Goal: Task Accomplishment & Management: Manage account settings

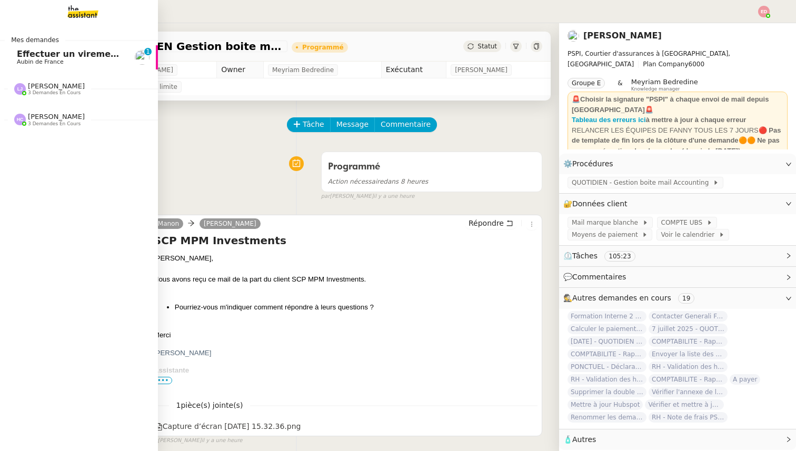
click at [31, 58] on span "Aubin de France" at bounding box center [40, 61] width 47 height 7
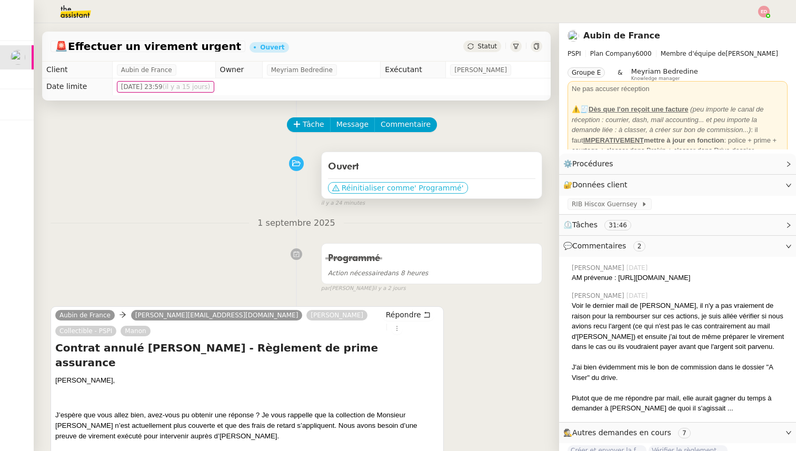
click at [369, 185] on span "Réinitialiser comme" at bounding box center [378, 188] width 73 height 11
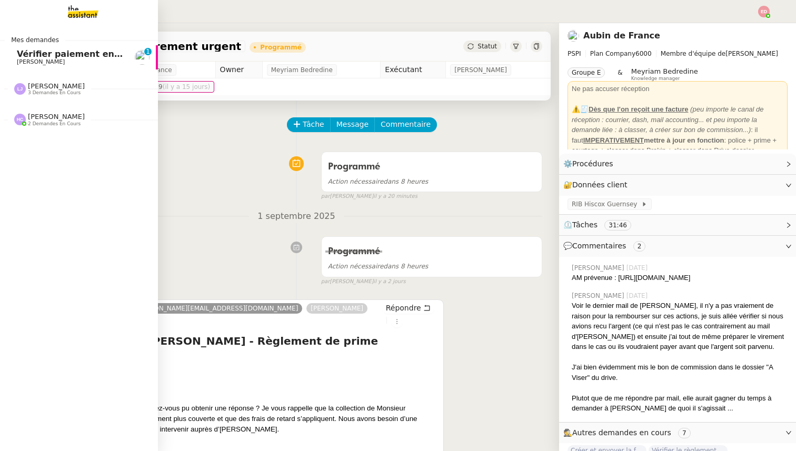
click at [32, 62] on span "[PERSON_NAME]" at bounding box center [41, 61] width 48 height 7
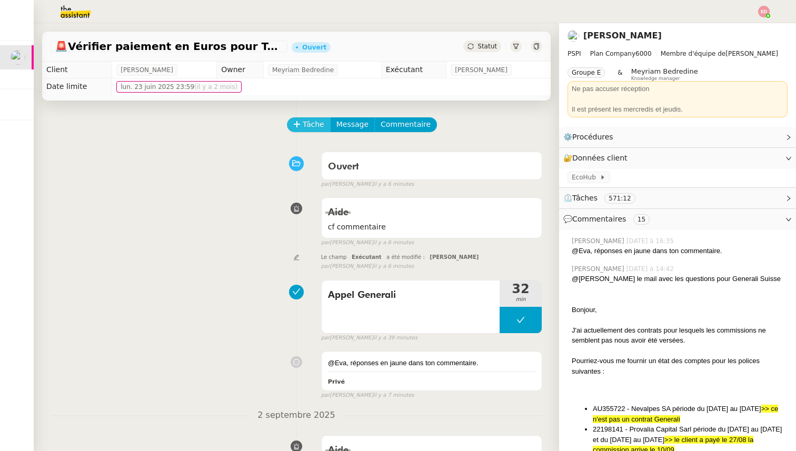
click at [307, 125] on span "Tâche" at bounding box center [314, 124] width 22 height 12
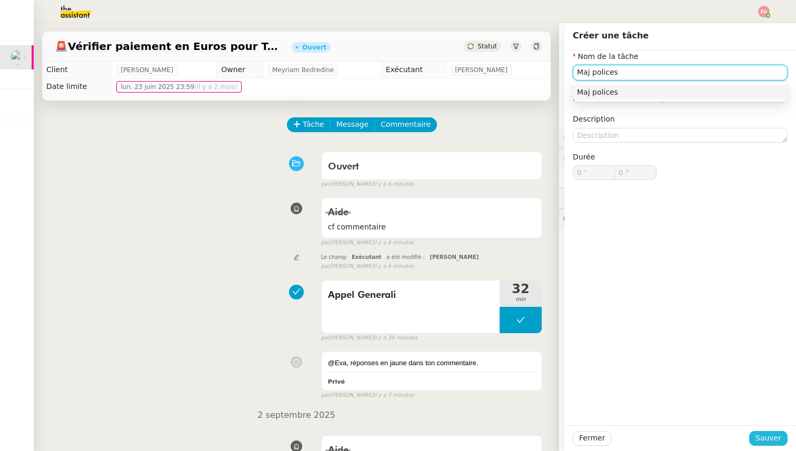
type input "Maj polices"
click at [757, 443] on button "Sauver" at bounding box center [768, 438] width 38 height 15
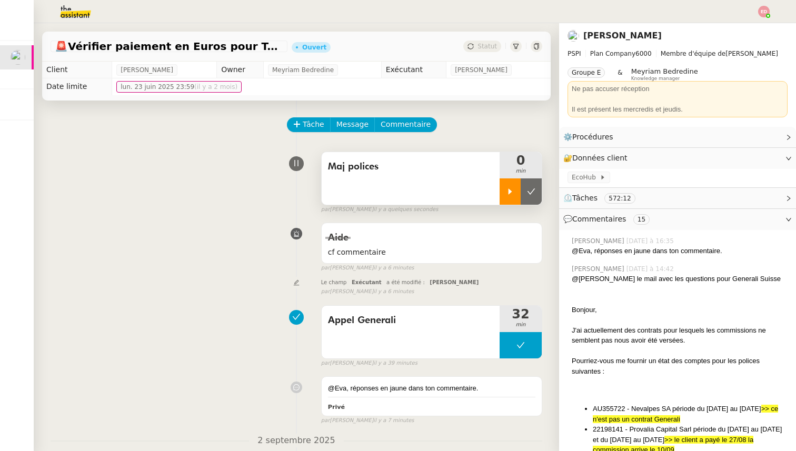
click at [507, 185] on div at bounding box center [510, 192] width 21 height 26
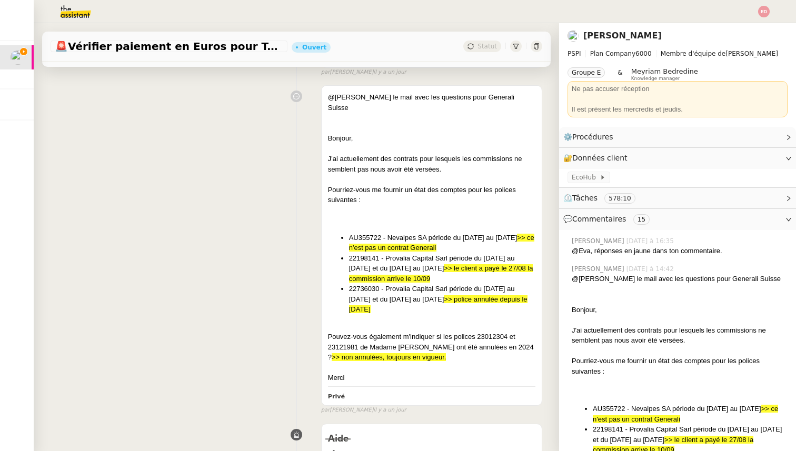
scroll to position [448, 0]
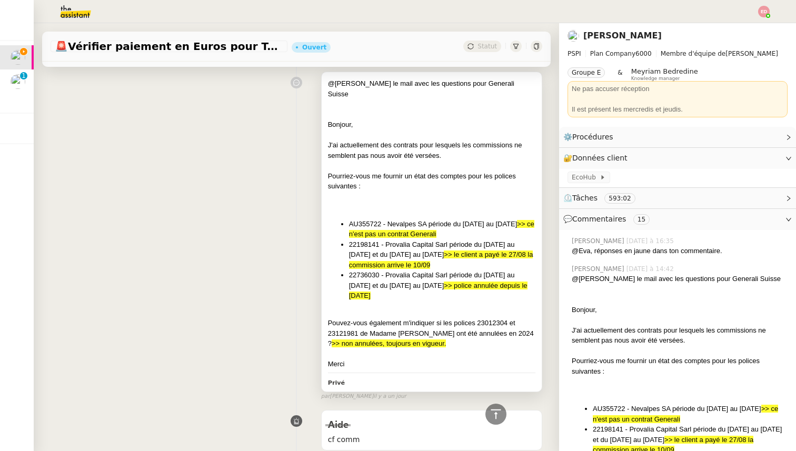
drag, startPoint x: 408, startPoint y: 284, endPoint x: 346, endPoint y: 266, distance: 64.5
click at [346, 266] on ul "AU355722 - Nevalpes SA période du [DATE] au [DATE] >> ce n'est pas un contrat G…" at bounding box center [431, 260] width 207 height 82
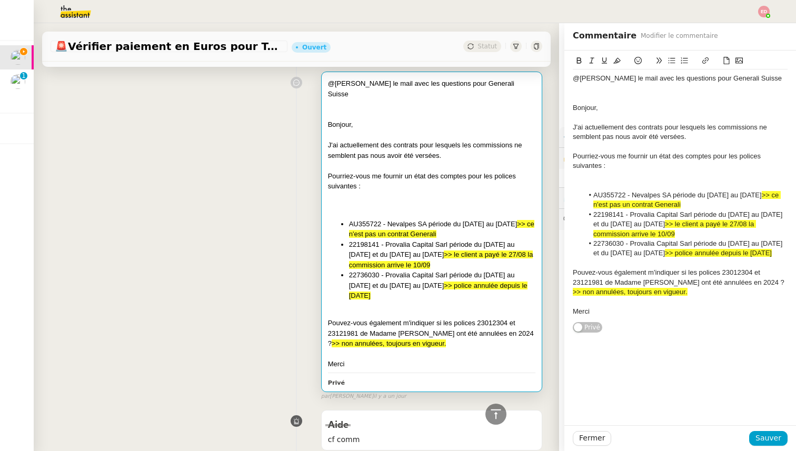
click at [288, 266] on div "@[PERSON_NAME] le mail avec les questions pour Generali Suisse Bonjour, J'ai ac…" at bounding box center [297, 234] width 492 height 334
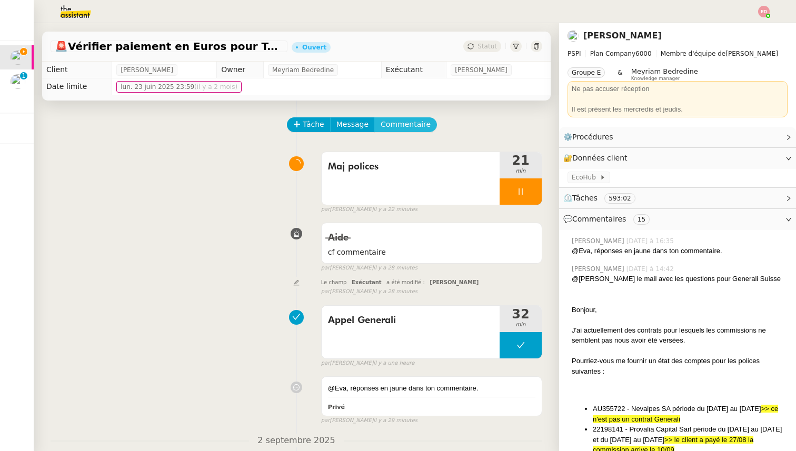
click at [409, 130] on span "Commentaire" at bounding box center [406, 124] width 50 height 12
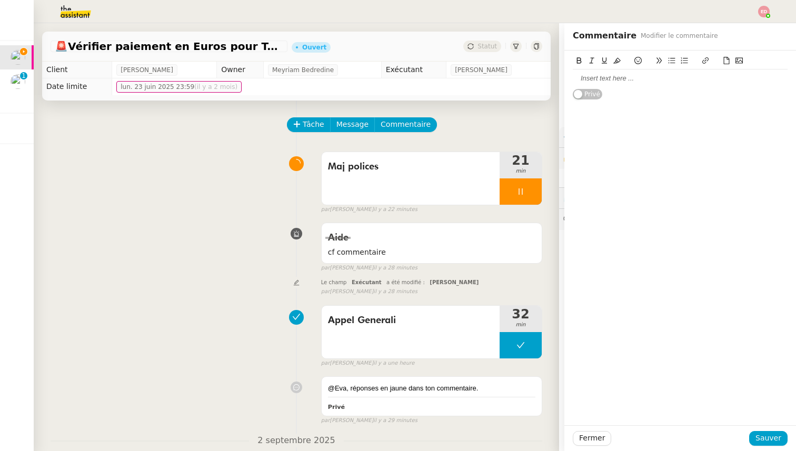
click at [606, 77] on div at bounding box center [680, 78] width 215 height 9
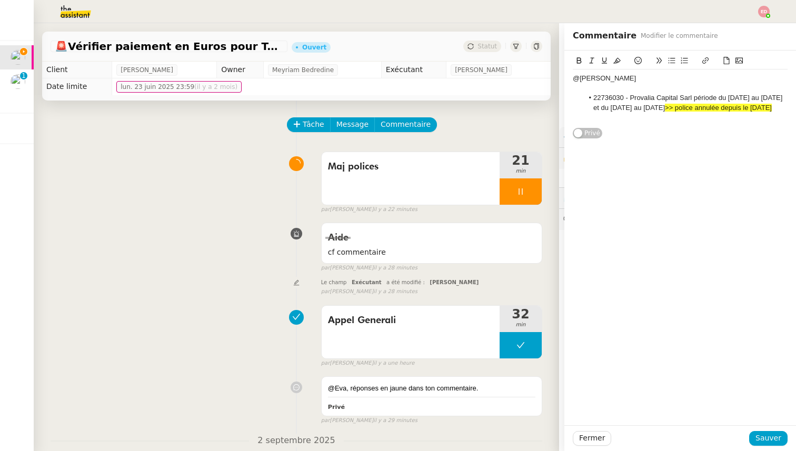
click at [644, 81] on div "@[PERSON_NAME]" at bounding box center [680, 78] width 215 height 9
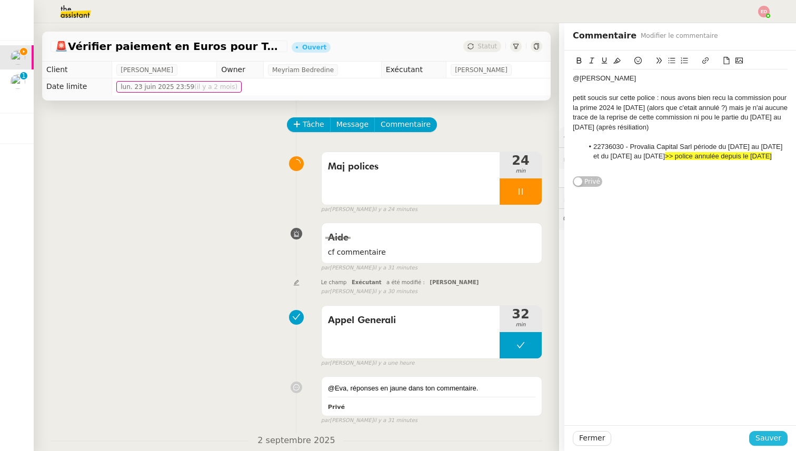
click at [759, 442] on span "Sauver" at bounding box center [769, 438] width 26 height 12
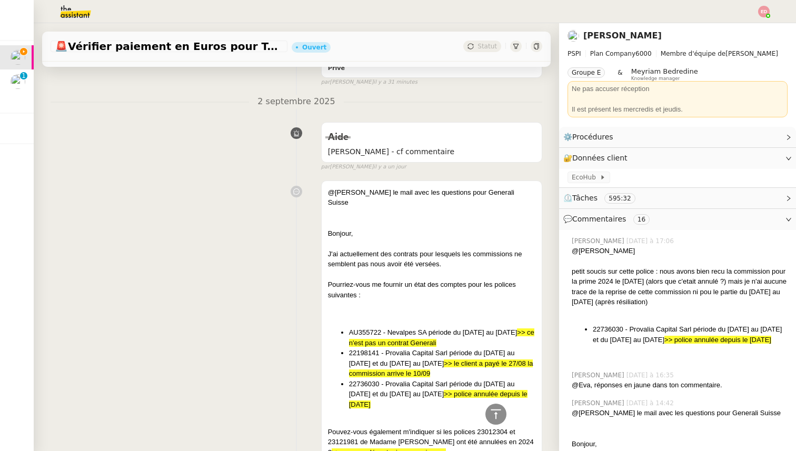
scroll to position [430, 0]
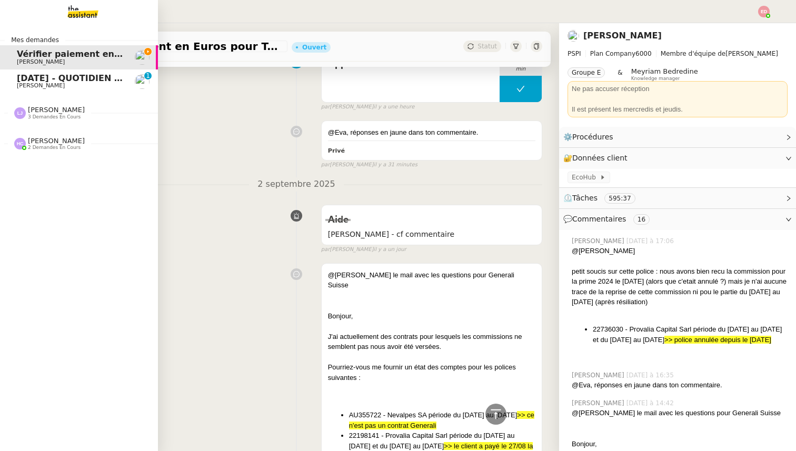
click at [26, 81] on span "[DATE] - QUOTIDIEN Gestion boite mail Accounting" at bounding box center [137, 78] width 241 height 10
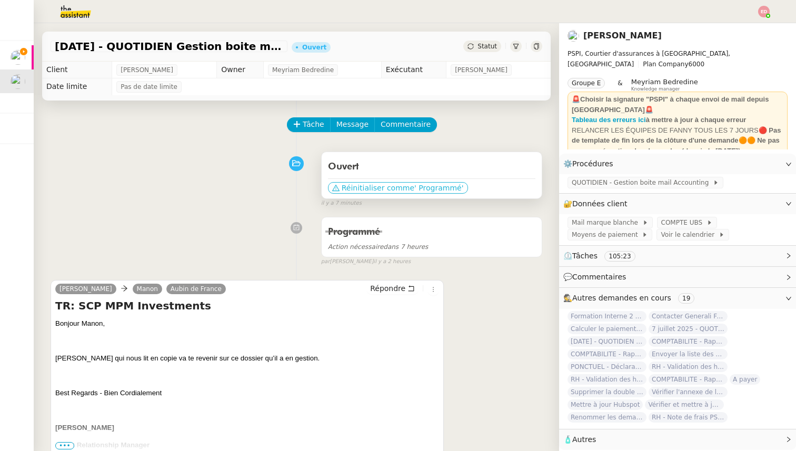
click at [422, 188] on span "' Programmé'" at bounding box center [438, 188] width 49 height 11
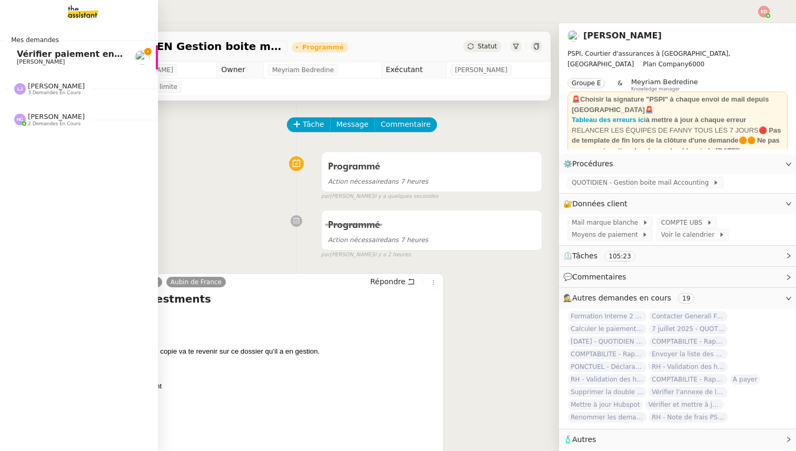
click at [39, 60] on span "[PERSON_NAME]" at bounding box center [41, 61] width 48 height 7
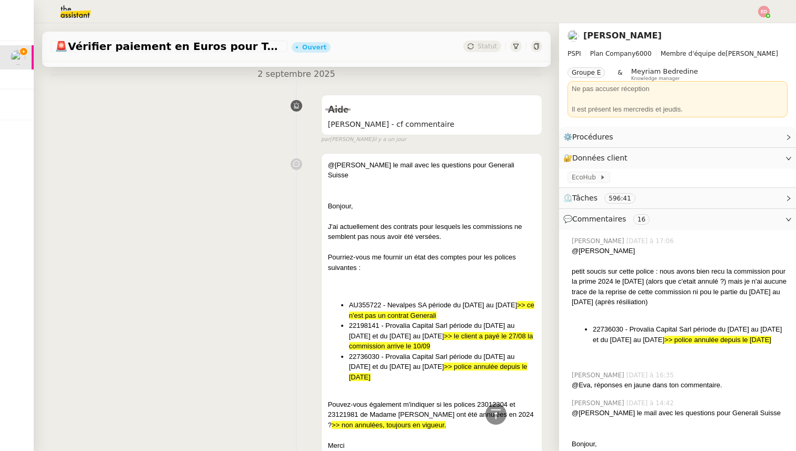
scroll to position [523, 0]
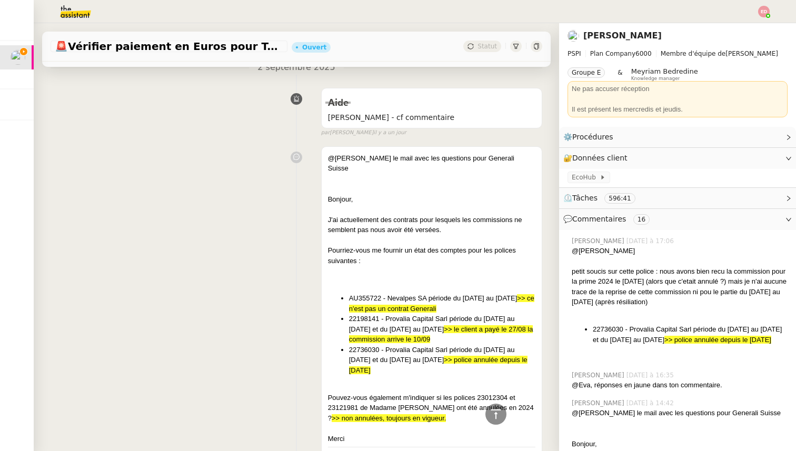
click at [422, 293] on li "AU355722 - Nevalpes SA période du [DATE] au [DATE] >> ce n'est pas un contrat G…" at bounding box center [442, 303] width 186 height 21
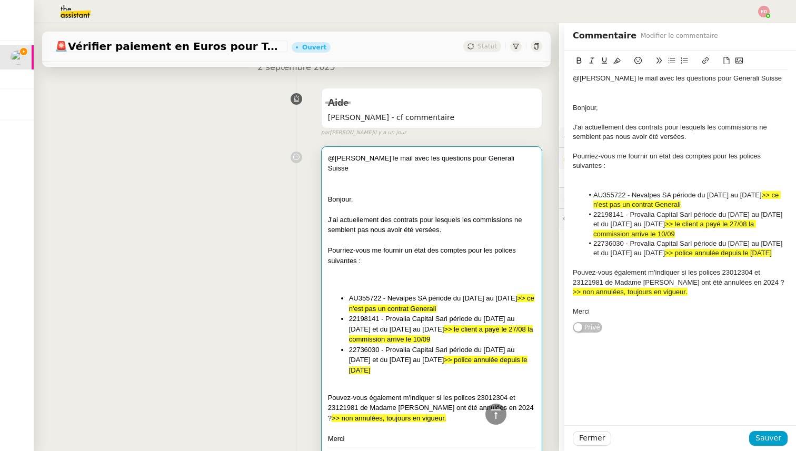
drag, startPoint x: 438, startPoint y: 411, endPoint x: 326, endPoint y: 381, distance: 114.9
click at [326, 381] on div "@[PERSON_NAME] le mail avec les questions pour Generali Suisse Bonjour, J'ai ac…" at bounding box center [432, 307] width 220 height 320
copy div "Pouvez-vous également m'indiquer si les polices 23012304 et 23121981 de Madame …"
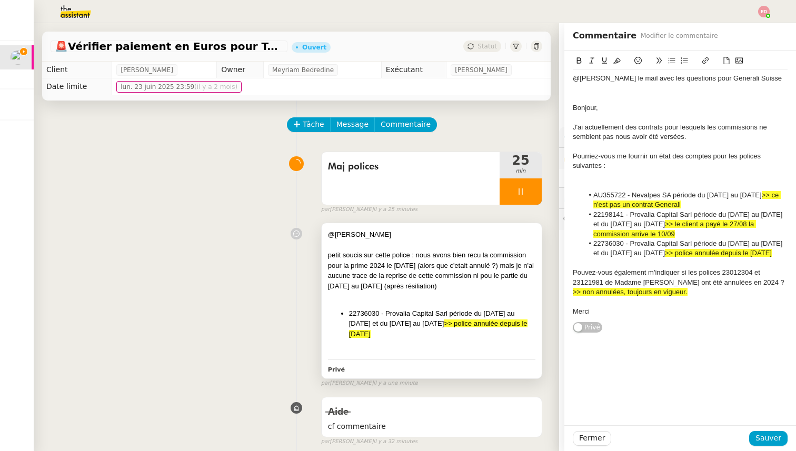
click at [384, 322] on li "22736030 - Provalia Capital Sarl période du [DATE] au [DATE] et du [DATE] au [D…" at bounding box center [442, 324] width 186 height 31
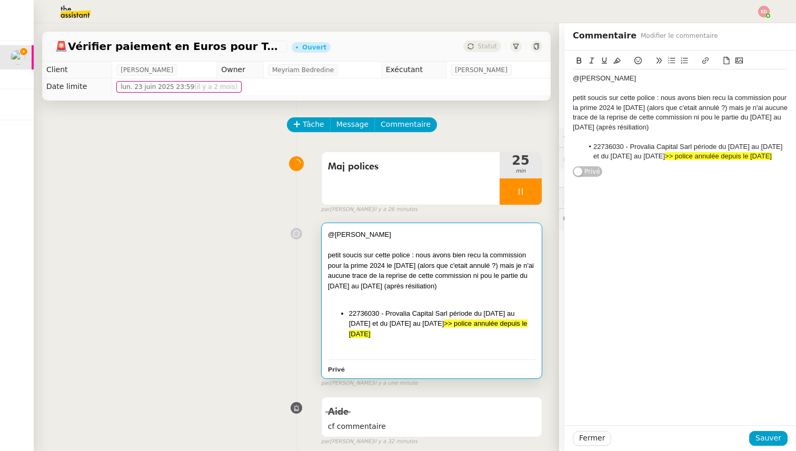
click at [637, 162] on li "22736030 - Provalia Capital Sarl période du [DATE] au [DATE] et du [DATE] au [D…" at bounding box center [685, 151] width 205 height 19
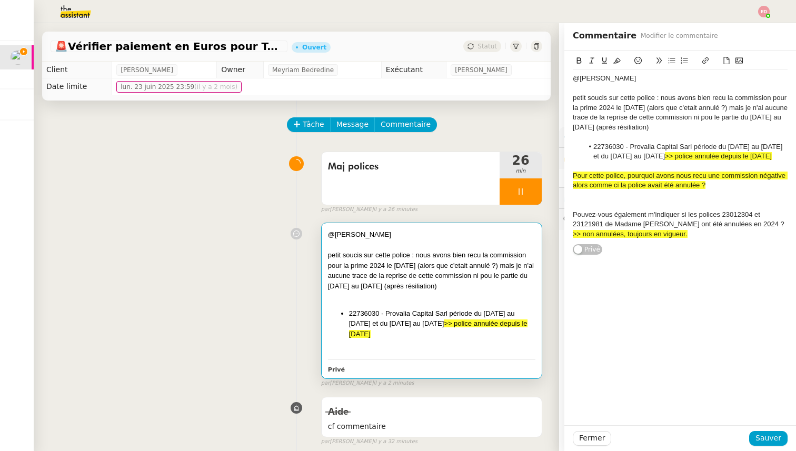
drag, startPoint x: 715, startPoint y: 193, endPoint x: 569, endPoint y: 179, distance: 146.6
click at [569, 179] on div "@[PERSON_NAME] soucis sur cette police : nous avons bien recu la commission pou…" at bounding box center [680, 153] width 232 height 205
click at [618, 60] on icon at bounding box center [616, 60] width 7 height 7
click at [682, 223] on div "Pouvez-vous également m'indiquer si les polices 23012304 et 23121981 de Madame …" at bounding box center [680, 224] width 215 height 29
click at [577, 210] on div at bounding box center [680, 204] width 215 height 9
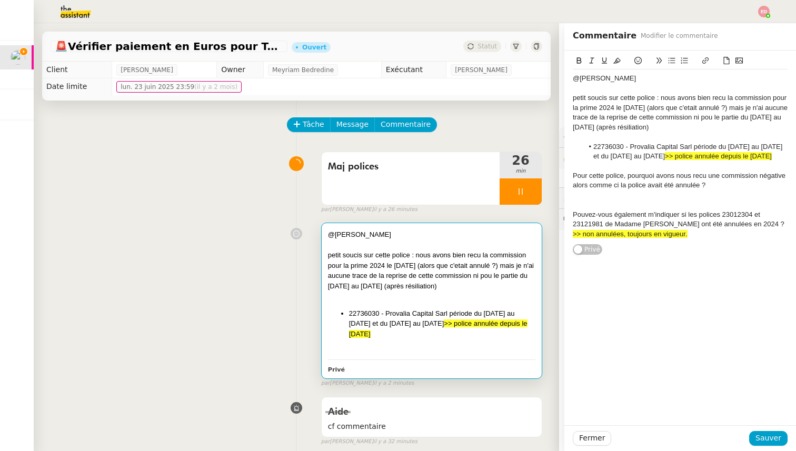
click at [573, 224] on div "Pouvez-vous également m'indiquer si les polices 23012304 et 23121981 de Madame …" at bounding box center [680, 224] width 215 height 29
click at [771, 441] on span "Sauver" at bounding box center [769, 438] width 26 height 12
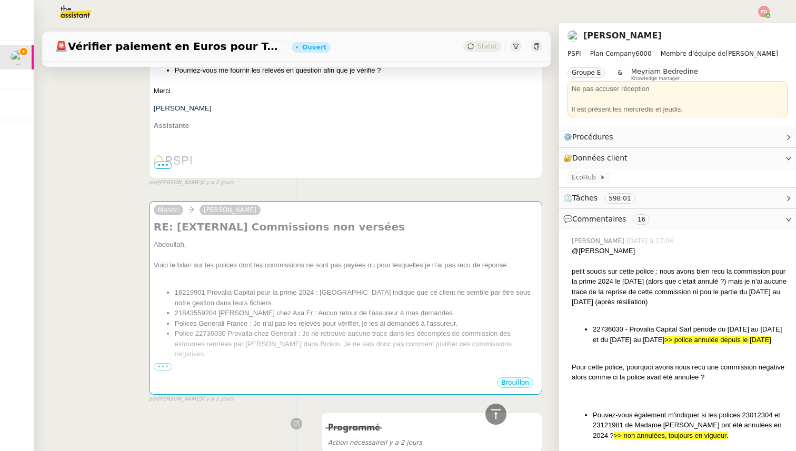
scroll to position [1828, 0]
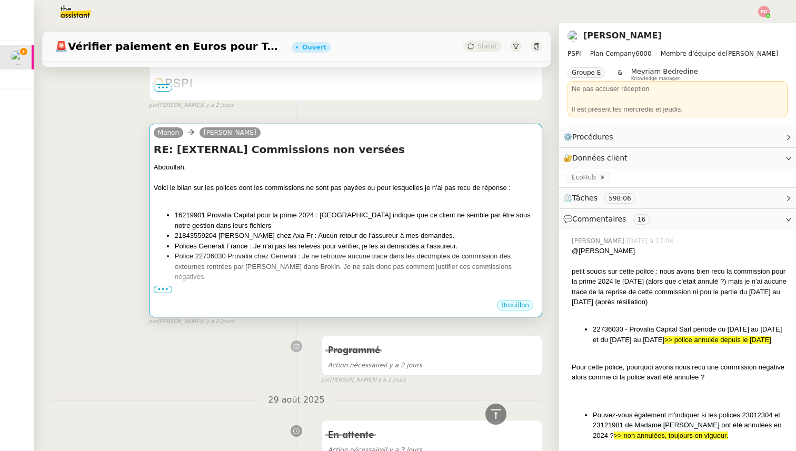
click at [369, 219] on li "16219901 Provalia Capital pour la prime 2024 : [GEOGRAPHIC_DATA] indique que ce…" at bounding box center [356, 220] width 363 height 21
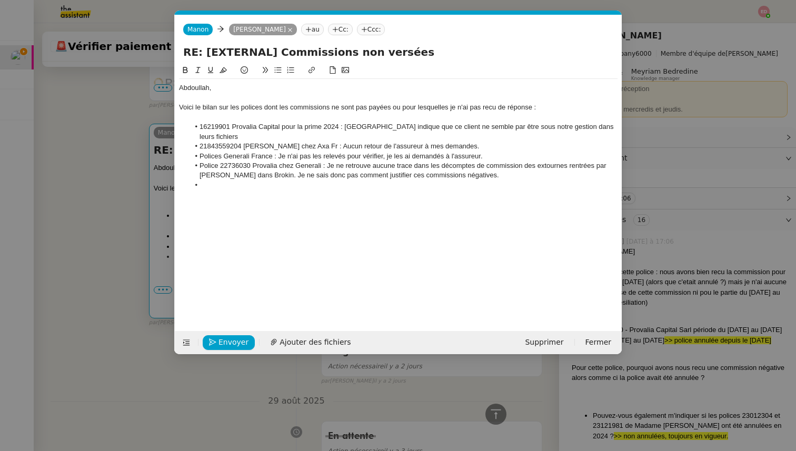
scroll to position [0, 22]
click at [142, 230] on nz-modal-container "Service TA - VOYAGE - PROPOSITION GLOBALE A utiliser dans le cadre de propositi…" at bounding box center [398, 225] width 796 height 451
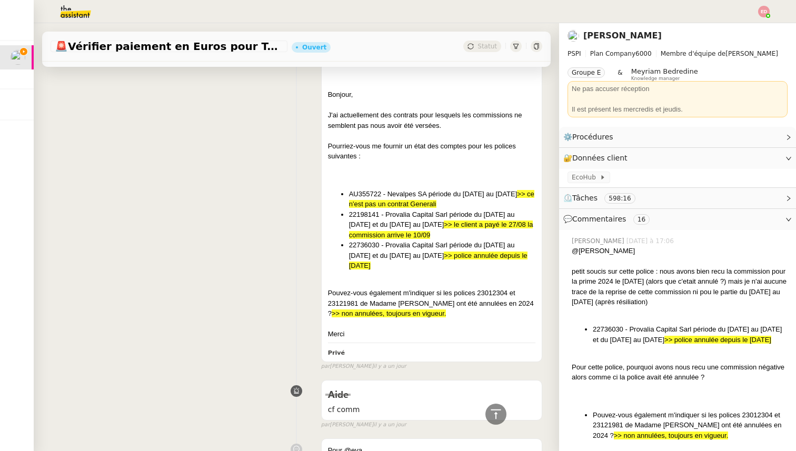
scroll to position [702, 0]
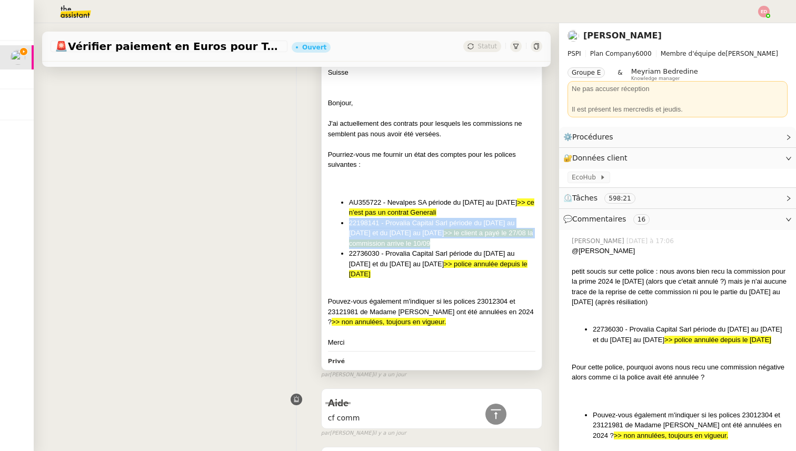
drag, startPoint x: 459, startPoint y: 235, endPoint x: 349, endPoint y: 215, distance: 112.4
click at [349, 218] on li "22198141 - Provalia Capital Sarl période du [DATE] au [DATE] et du [DATE] au [D…" at bounding box center [442, 233] width 186 height 31
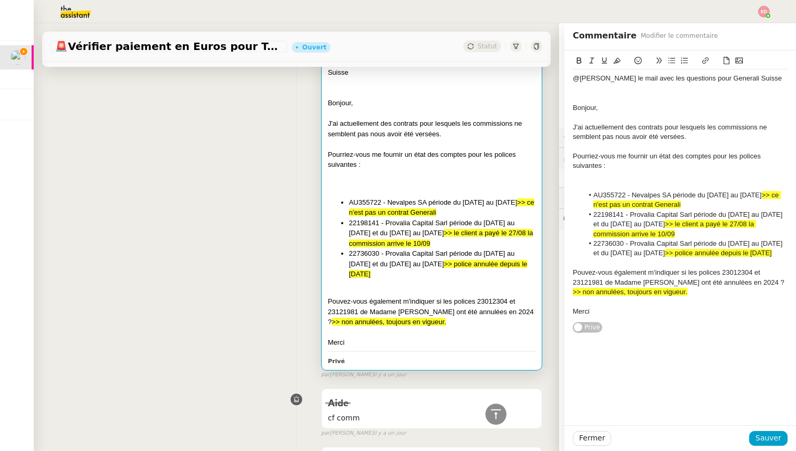
click at [225, 256] on div "@[PERSON_NAME] le mail avec les questions pour Generali Suisse Bonjour, J'ai ac…" at bounding box center [297, 212] width 492 height 334
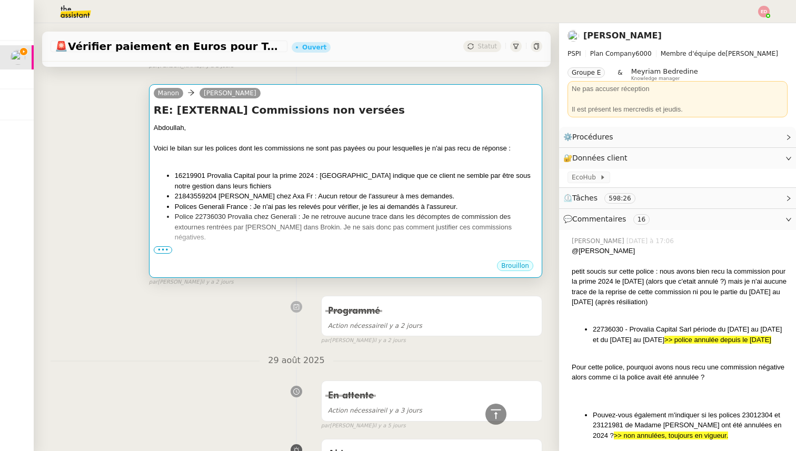
click at [237, 202] on li "Polices Generali France : Je n'ai pas les relevés pour vérifier, je les ai dema…" at bounding box center [356, 207] width 363 height 11
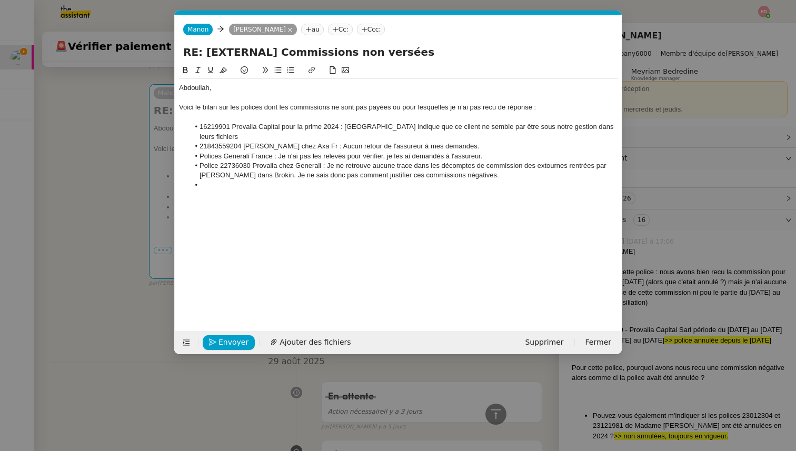
scroll to position [0, 22]
click at [479, 167] on li "Police 22736030 Provalia chez Generali : Je ne retrouve aucune trace dans les d…" at bounding box center [404, 170] width 429 height 19
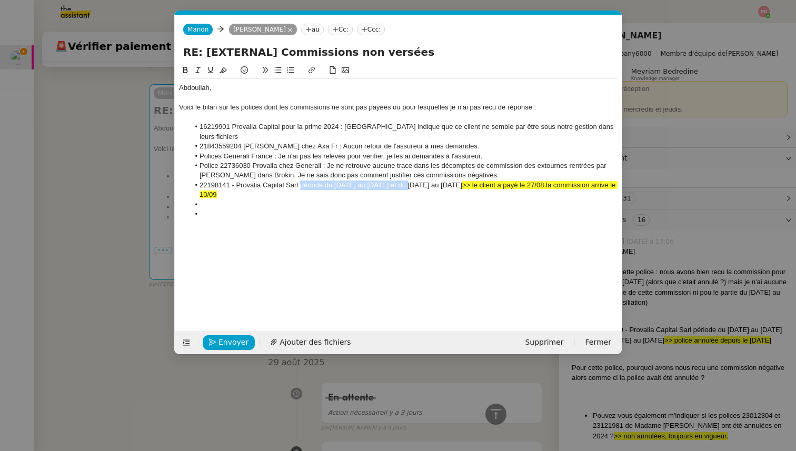
drag, startPoint x: 301, startPoint y: 174, endPoint x: 407, endPoint y: 175, distance: 106.4
click at [407, 181] on li "22198141 - Provalia Capital Sarl période du [DATE] au [DATE] et du [DATE] au [D…" at bounding box center [404, 190] width 429 height 19
click at [136, 186] on nz-modal-container "Service TA - VOYAGE - PROPOSITION GLOBALE A utiliser dans le cadre de propositi…" at bounding box center [398, 225] width 796 height 451
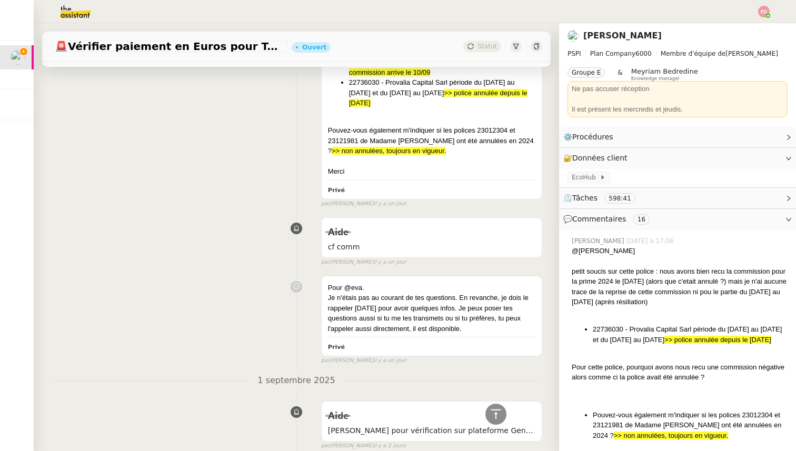
scroll to position [790, 0]
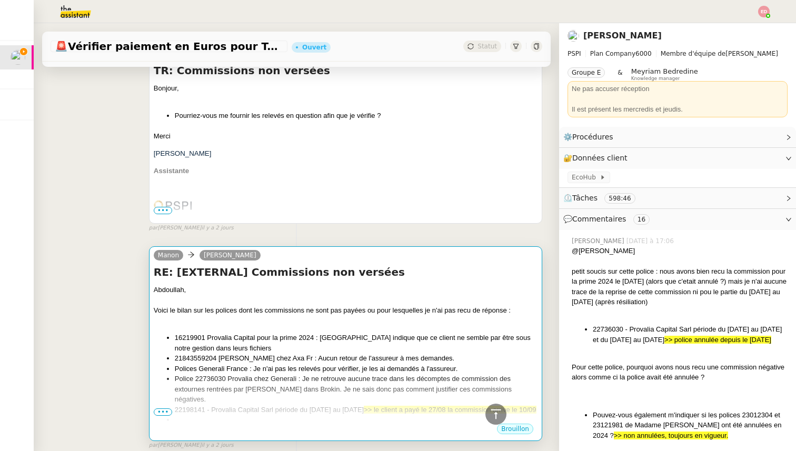
click at [200, 333] on li "16219901 Provalia Capital pour la prime 2024 : [GEOGRAPHIC_DATA] indique que ce…" at bounding box center [356, 343] width 363 height 21
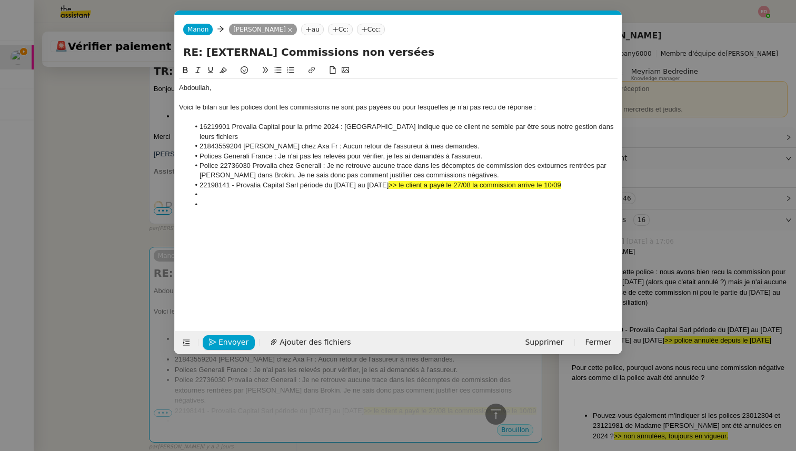
scroll to position [0, 22]
click at [498, 166] on li "Police 22736030 Provalia chez Generali : Je ne retrouve aucune trace dans les d…" at bounding box center [404, 170] width 429 height 19
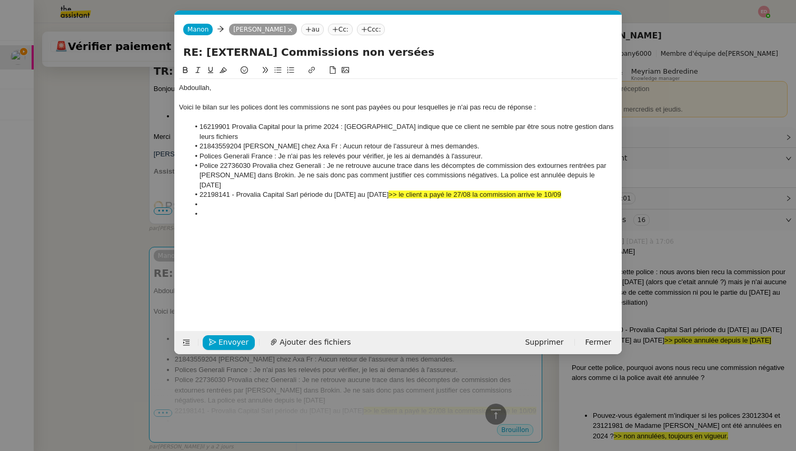
click at [285, 210] on li at bounding box center [404, 214] width 429 height 9
click at [245, 210] on div at bounding box center [398, 214] width 439 height 9
click at [225, 345] on span "Envoyer" at bounding box center [234, 342] width 30 height 12
click at [489, 112] on div "Voici le bilan sur les polices dont les commissions ne sont pas payées ou pour …" at bounding box center [398, 107] width 439 height 9
click at [494, 107] on div "Voici le bilan sur les polices dont les commissions ne sont pas payées ou pour …" at bounding box center [398, 107] width 439 height 9
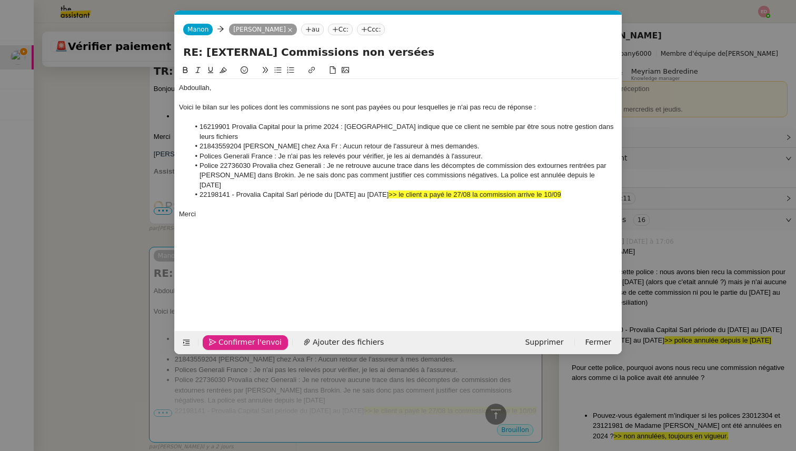
click at [0, 0] on lt-span "reçu" at bounding box center [0, 0] width 0 height 0
click at [236, 341] on span "Envoyer" at bounding box center [234, 342] width 30 height 12
click at [236, 341] on span "Confirmer l'envoi" at bounding box center [250, 342] width 63 height 12
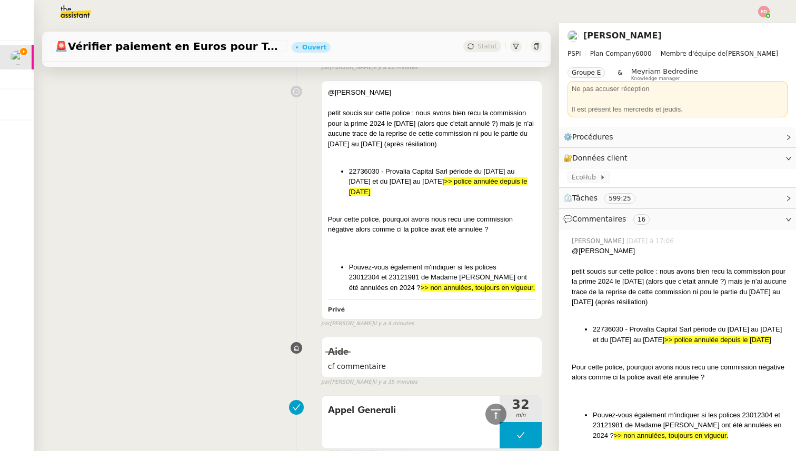
scroll to position [0, 0]
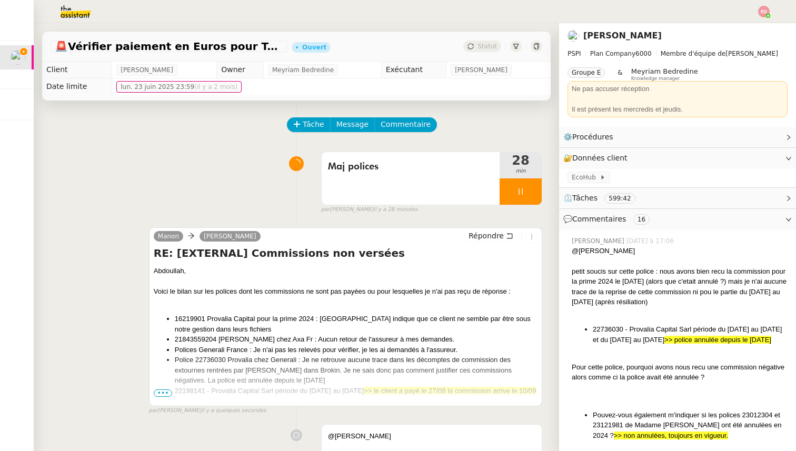
click at [532, 195] on div at bounding box center [521, 192] width 42 height 26
click at [532, 195] on icon at bounding box center [531, 191] width 8 height 8
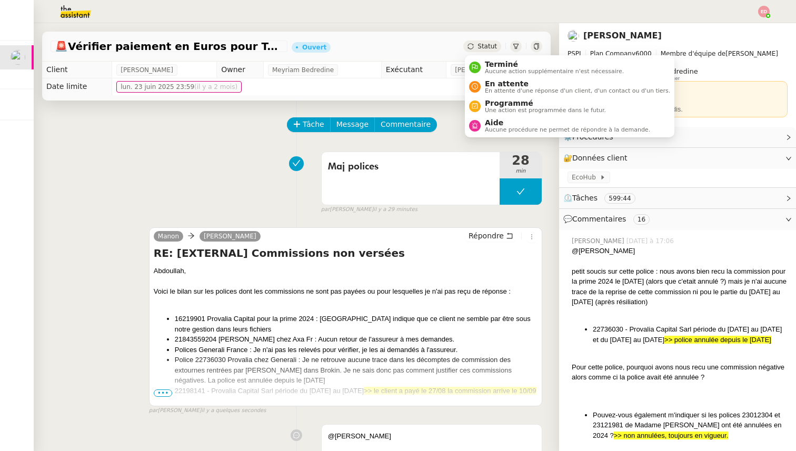
click at [472, 50] on div "Statut" at bounding box center [482, 47] width 38 height 12
click at [492, 83] on span "En attente" at bounding box center [577, 84] width 185 height 8
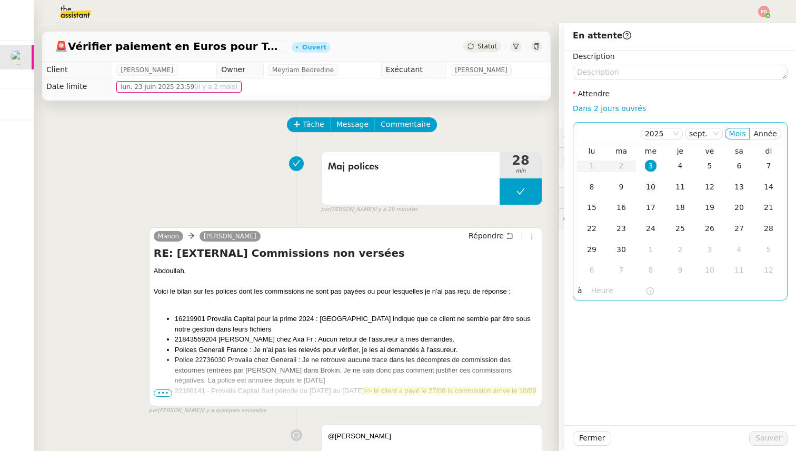
click at [655, 179] on td "10" at bounding box center [650, 187] width 29 height 21
click at [768, 441] on span "Sauver" at bounding box center [769, 438] width 26 height 12
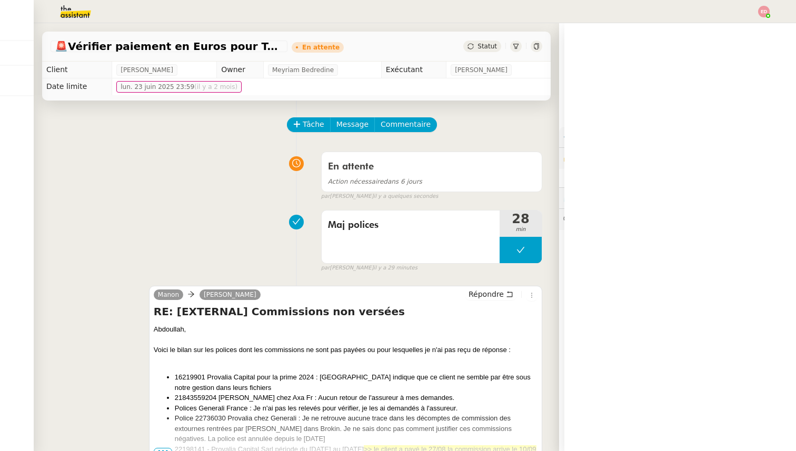
click at [763, 8] on img at bounding box center [764, 12] width 12 height 12
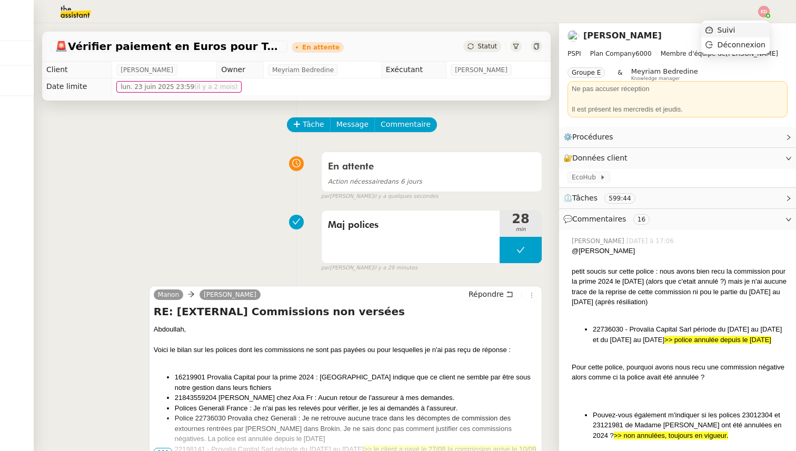
click at [746, 28] on li "Suivi" at bounding box center [735, 30] width 68 height 15
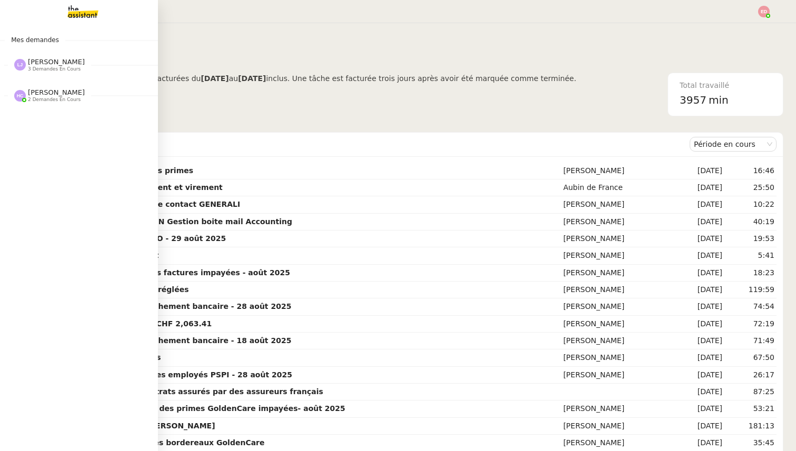
click at [48, 65] on span "[PERSON_NAME]" at bounding box center [56, 62] width 57 height 8
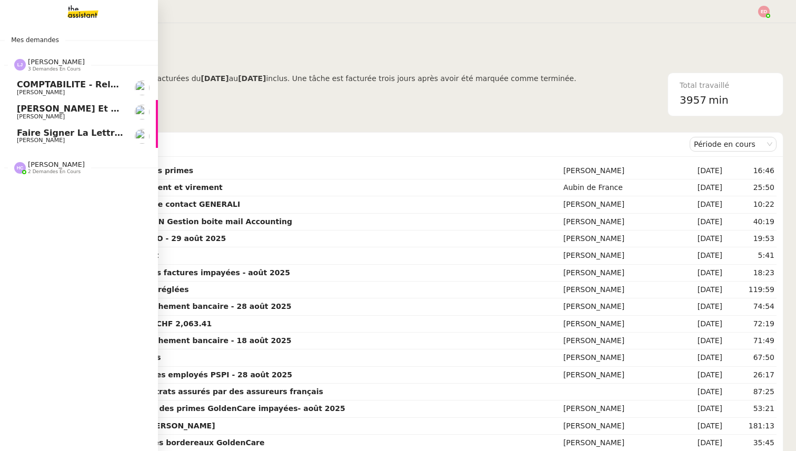
click at [64, 131] on span "Faire signer la lettre de liquidité" at bounding box center [99, 133] width 164 height 10
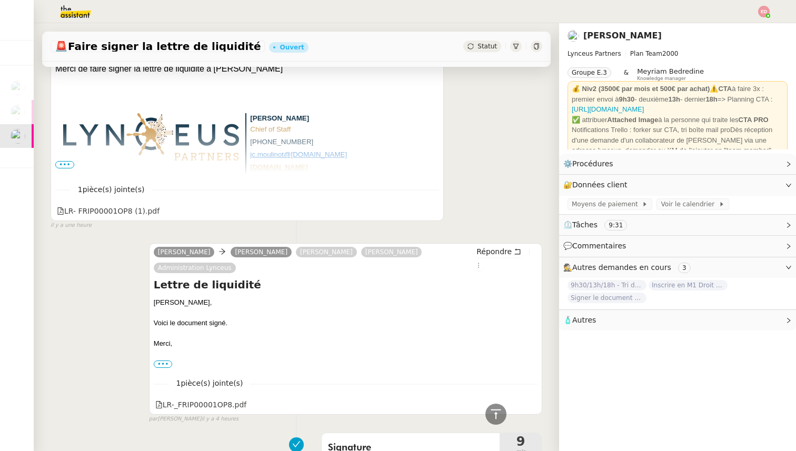
scroll to position [3, 0]
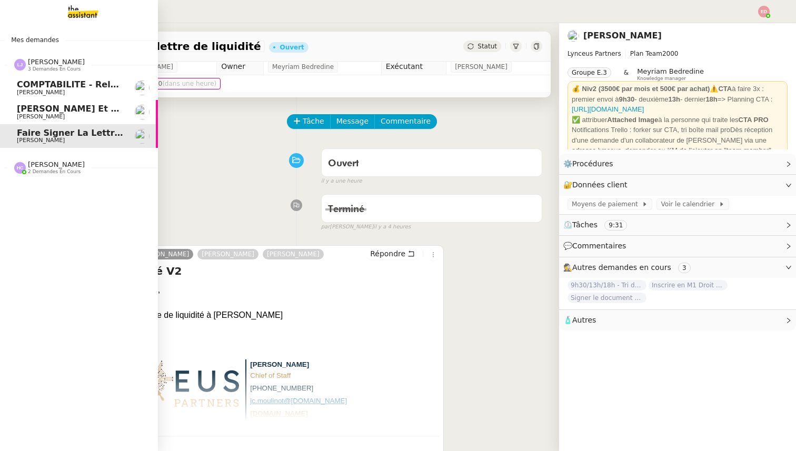
click at [34, 111] on span "[PERSON_NAME] et relancez les impayés chez [PERSON_NAME]" at bounding box center [169, 109] width 305 height 10
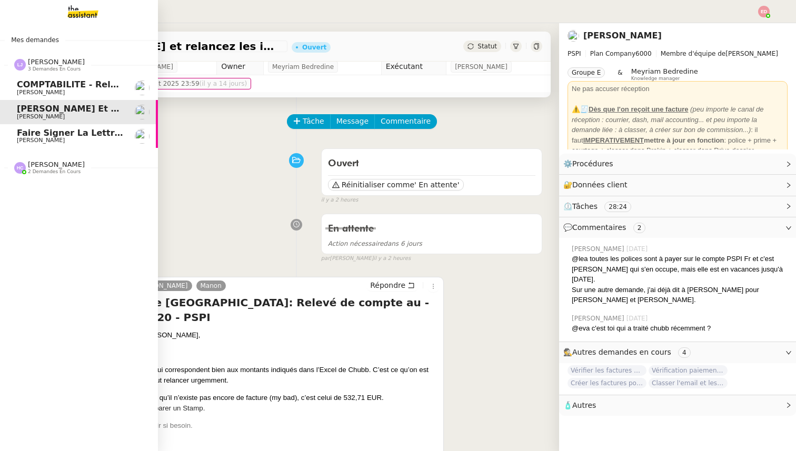
click at [43, 84] on span "COMPTABILITE - Relances factures impayées - [DATE]" at bounding box center [144, 85] width 254 height 10
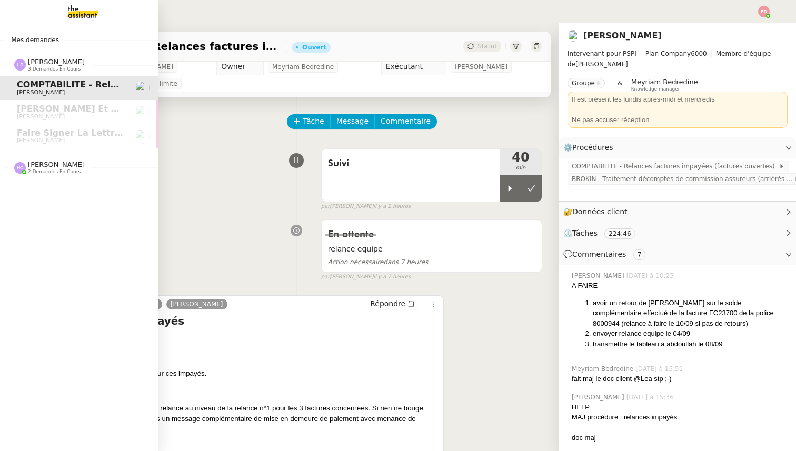
click at [53, 166] on span "[PERSON_NAME]" at bounding box center [56, 165] width 57 height 8
click at [53, 204] on link "Contacter Generali France pour demande AU094424 [PERSON_NAME]" at bounding box center [79, 215] width 158 height 24
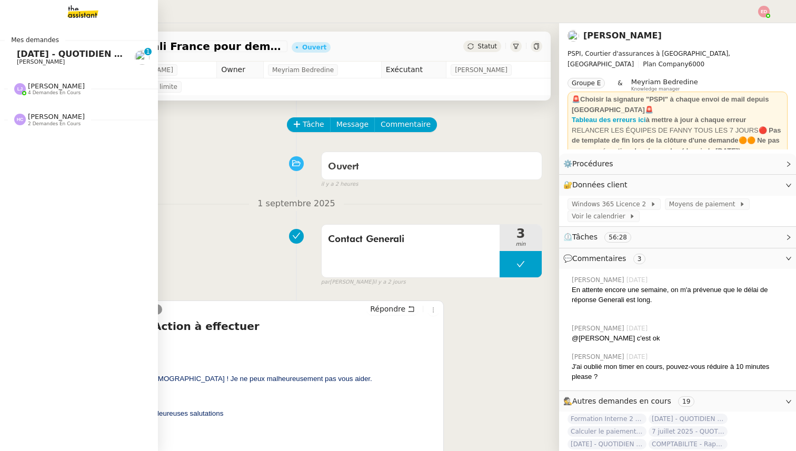
click at [41, 60] on span "[PERSON_NAME]" at bounding box center [41, 61] width 48 height 7
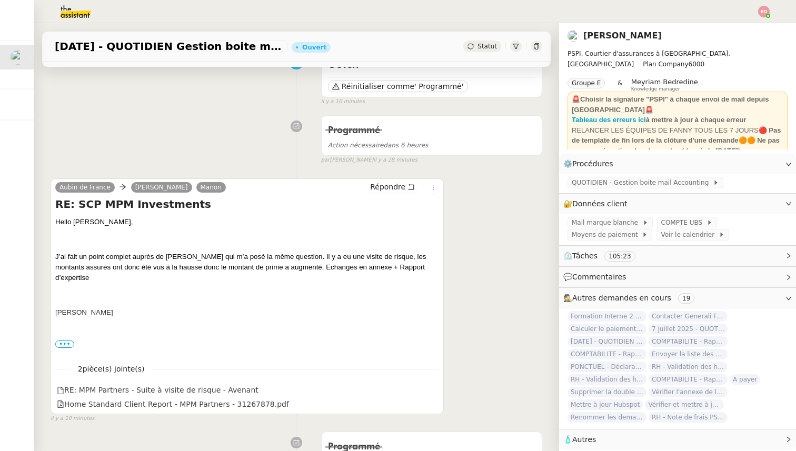
scroll to position [98, 0]
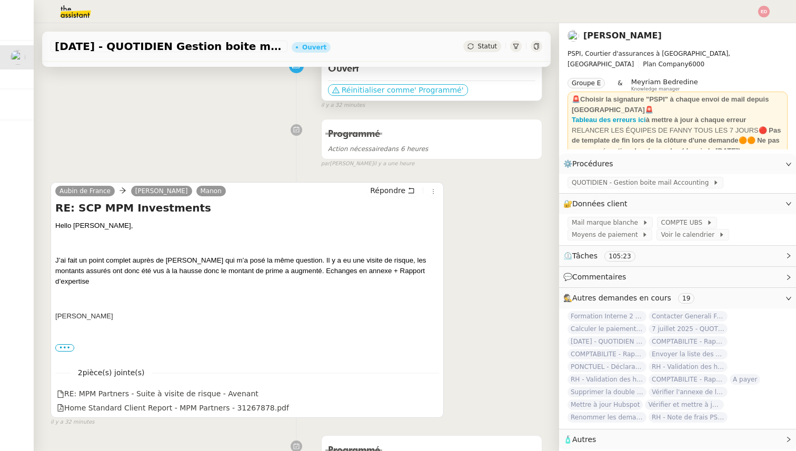
click at [376, 92] on span "Réinitialiser comme" at bounding box center [378, 90] width 73 height 11
